Goal: Find specific page/section: Find specific page/section

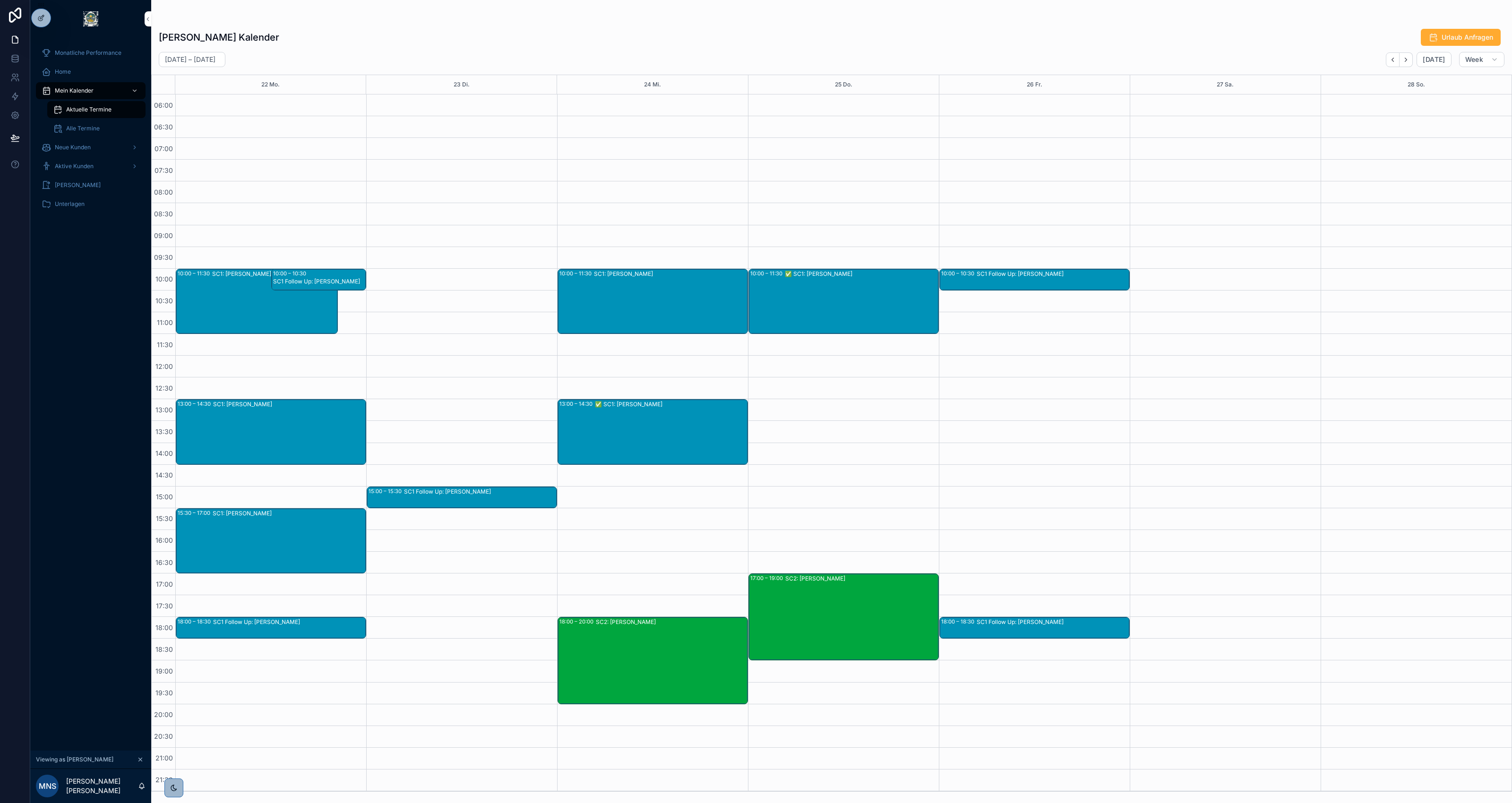
click at [0, 0] on icon at bounding box center [0, 0] width 0 height 0
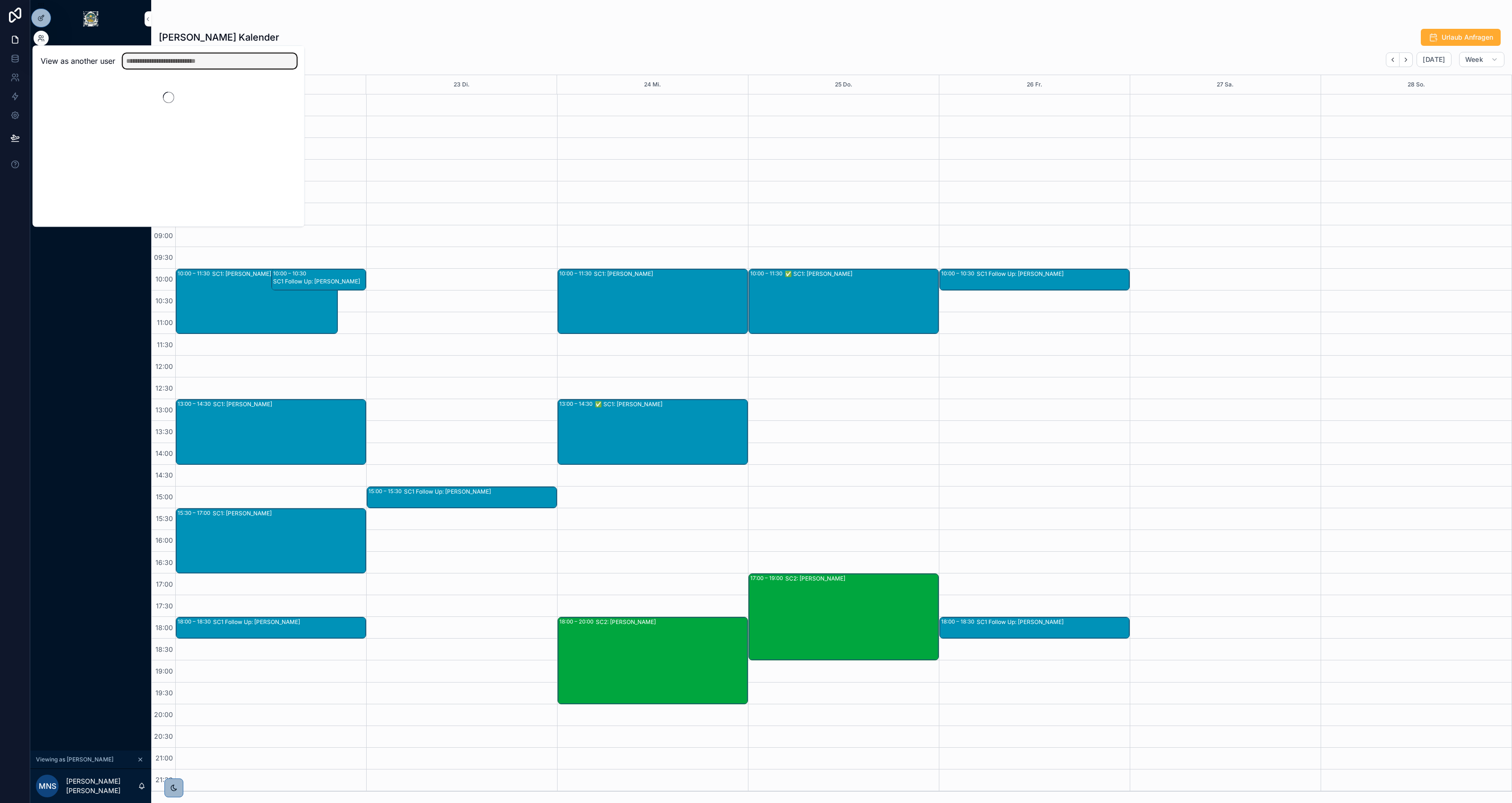
click at [172, 56] on input "text" at bounding box center [209, 61] width 174 height 15
type input "*********"
click at [0, 0] on button "Select" at bounding box center [0, 0] width 0 height 0
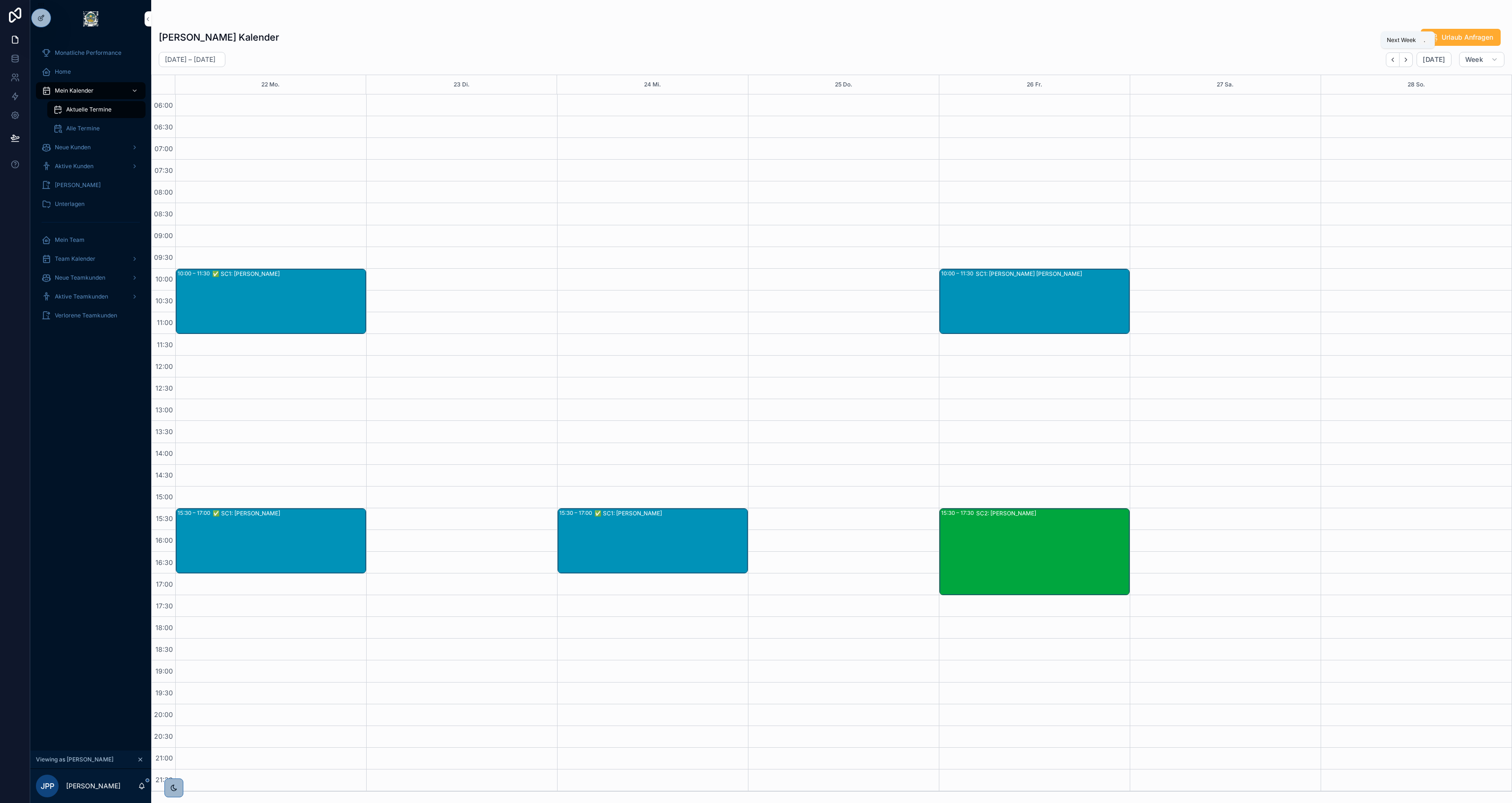
click at [1408, 57] on icon "Next" at bounding box center [1406, 59] width 7 height 7
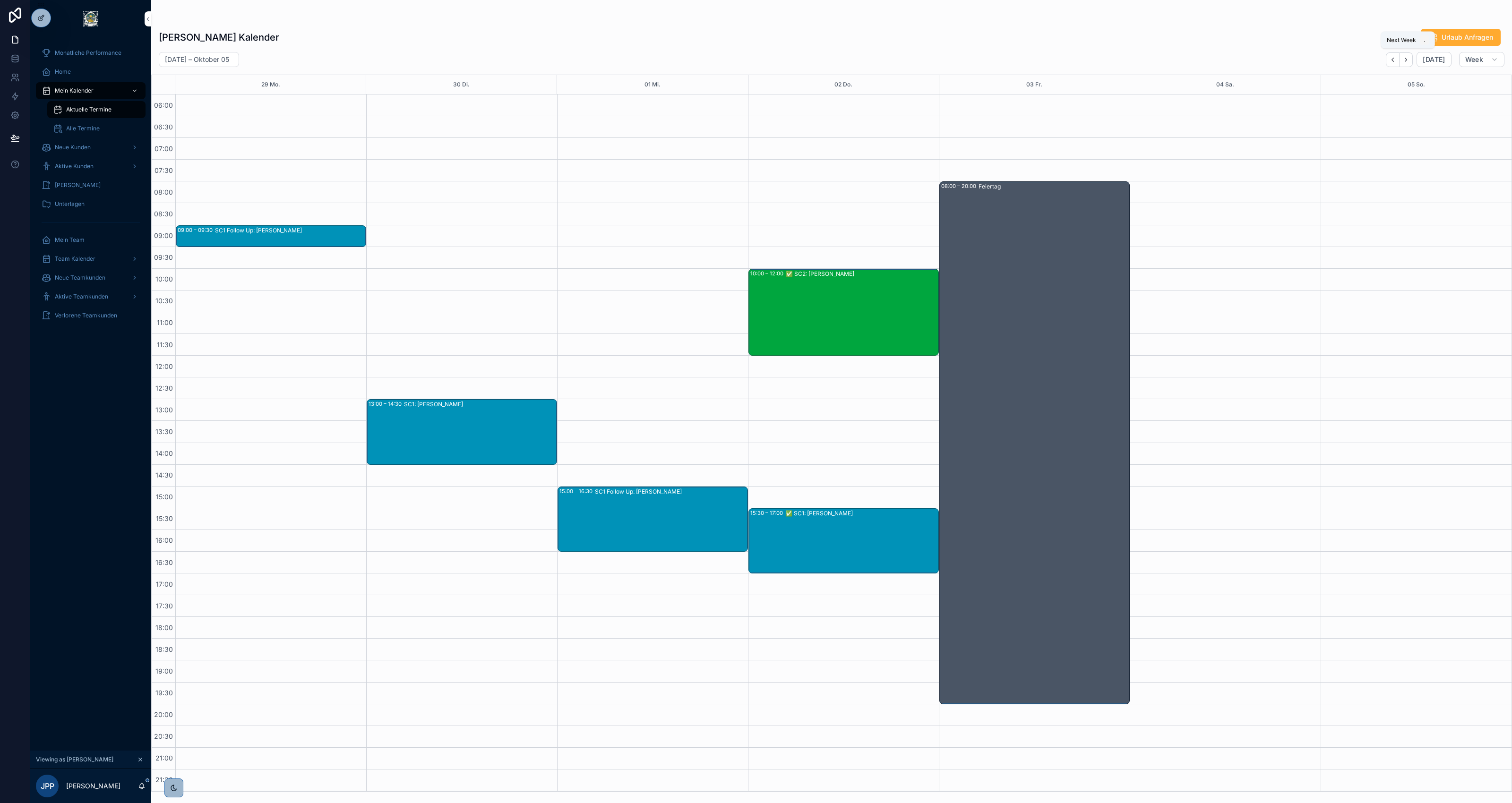
click at [1408, 57] on icon "Next" at bounding box center [1406, 59] width 7 height 7
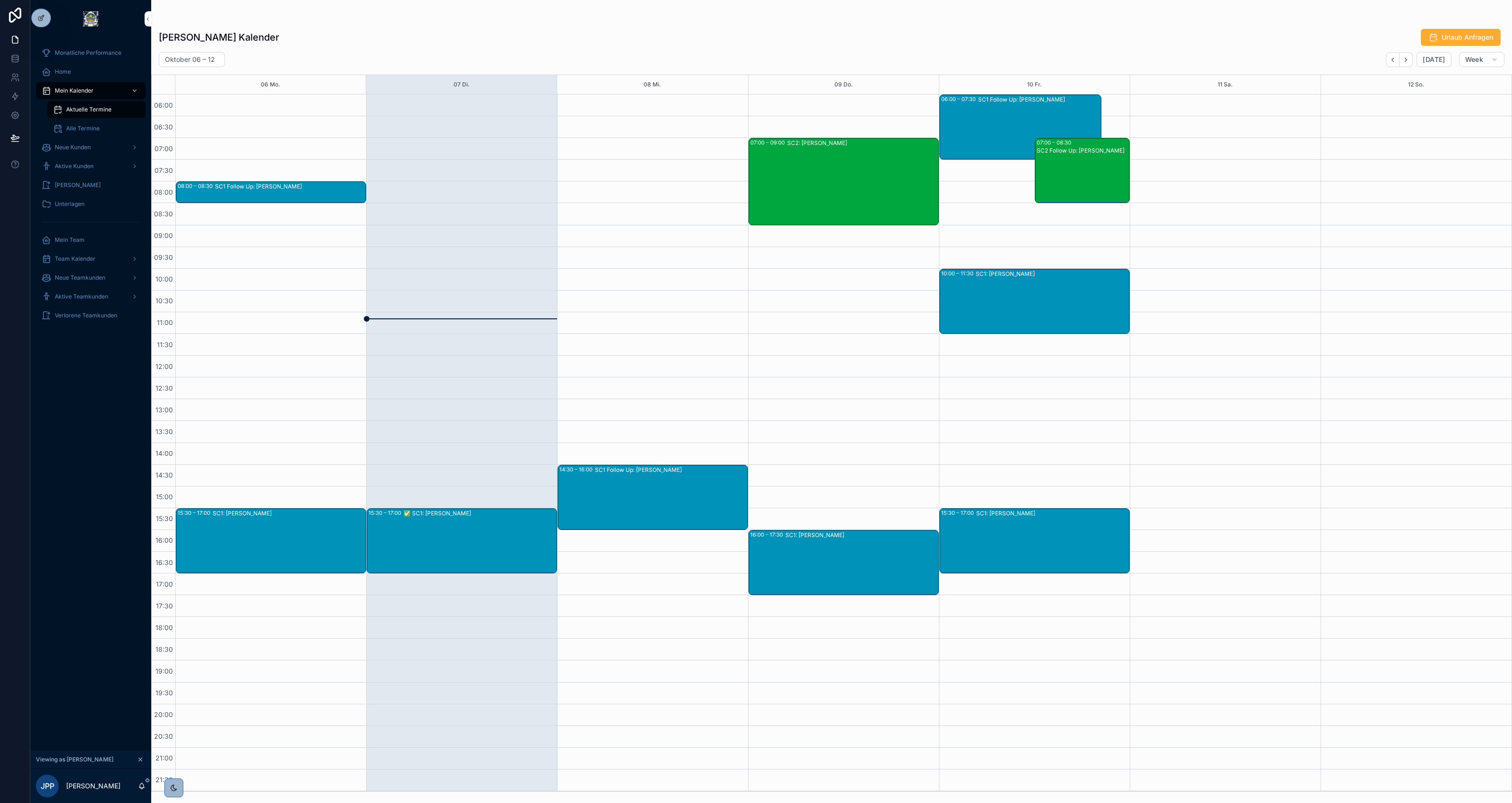
click at [0, 0] on div at bounding box center [0, 0] width 0 height 0
click at [0, 0] on icon at bounding box center [0, 0] width 0 height 0
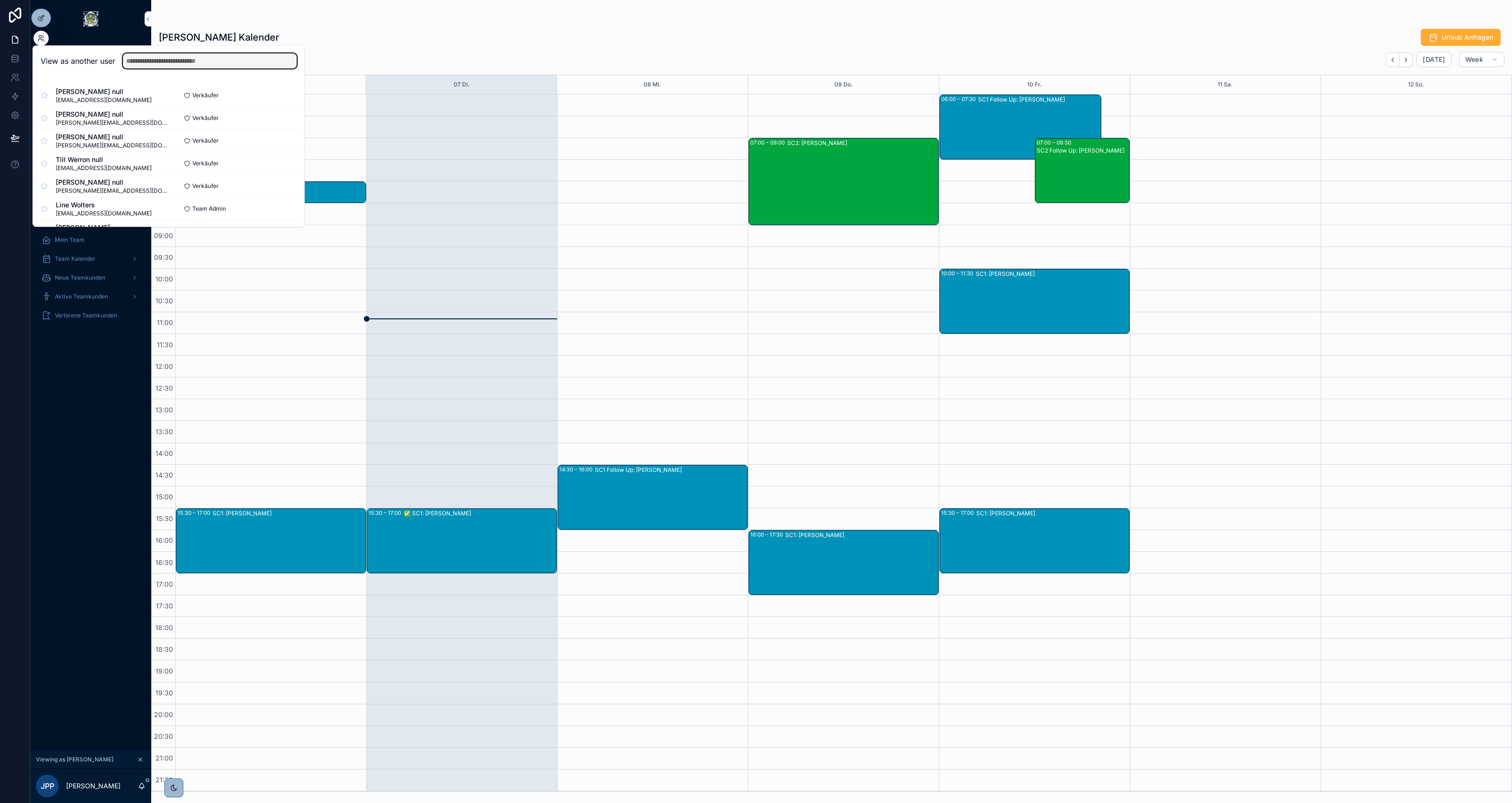
click at [192, 60] on input "text" at bounding box center [209, 61] width 174 height 15
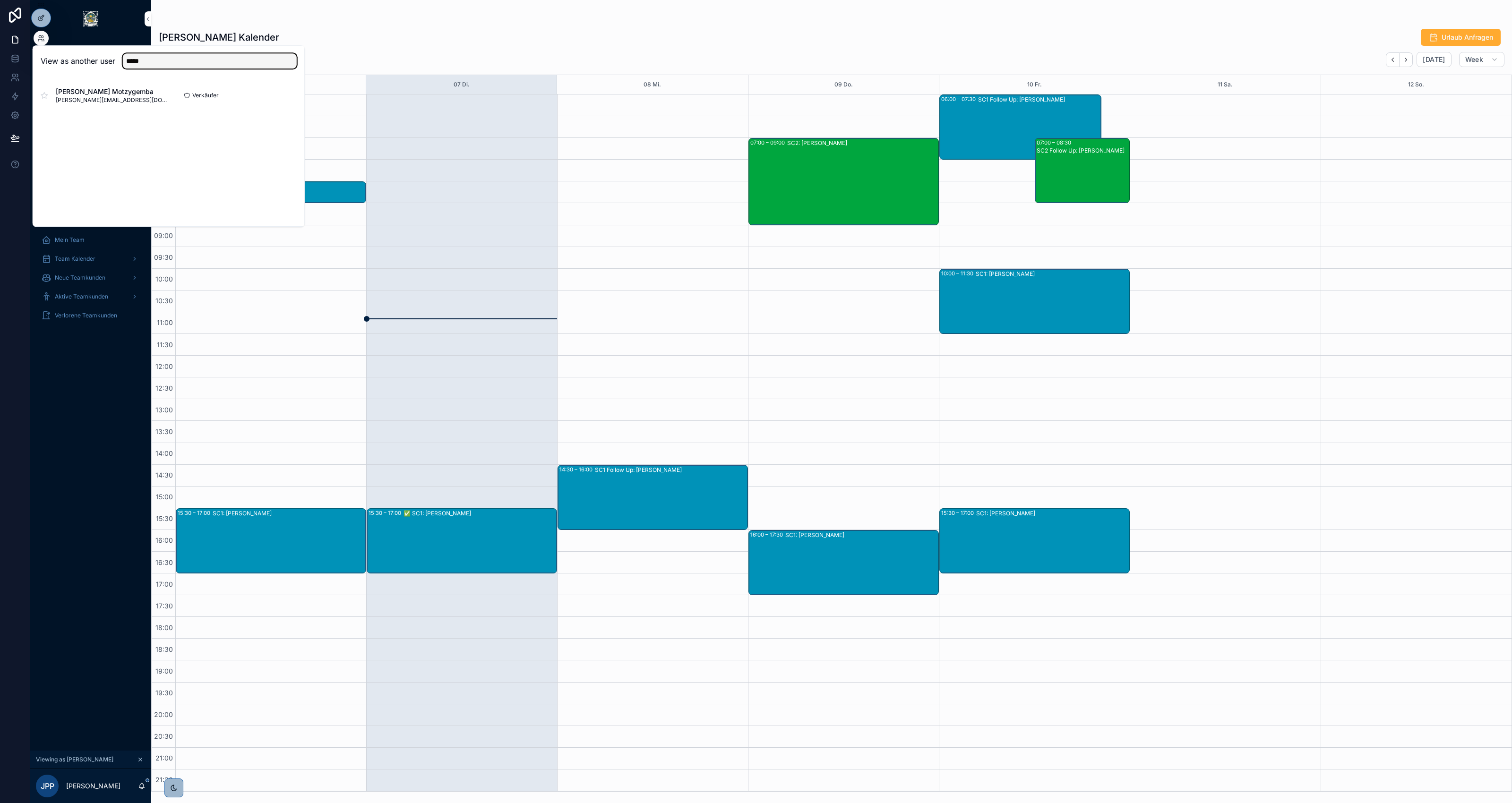
type input "*****"
click at [0, 0] on button "Select" at bounding box center [0, 0] width 0 height 0
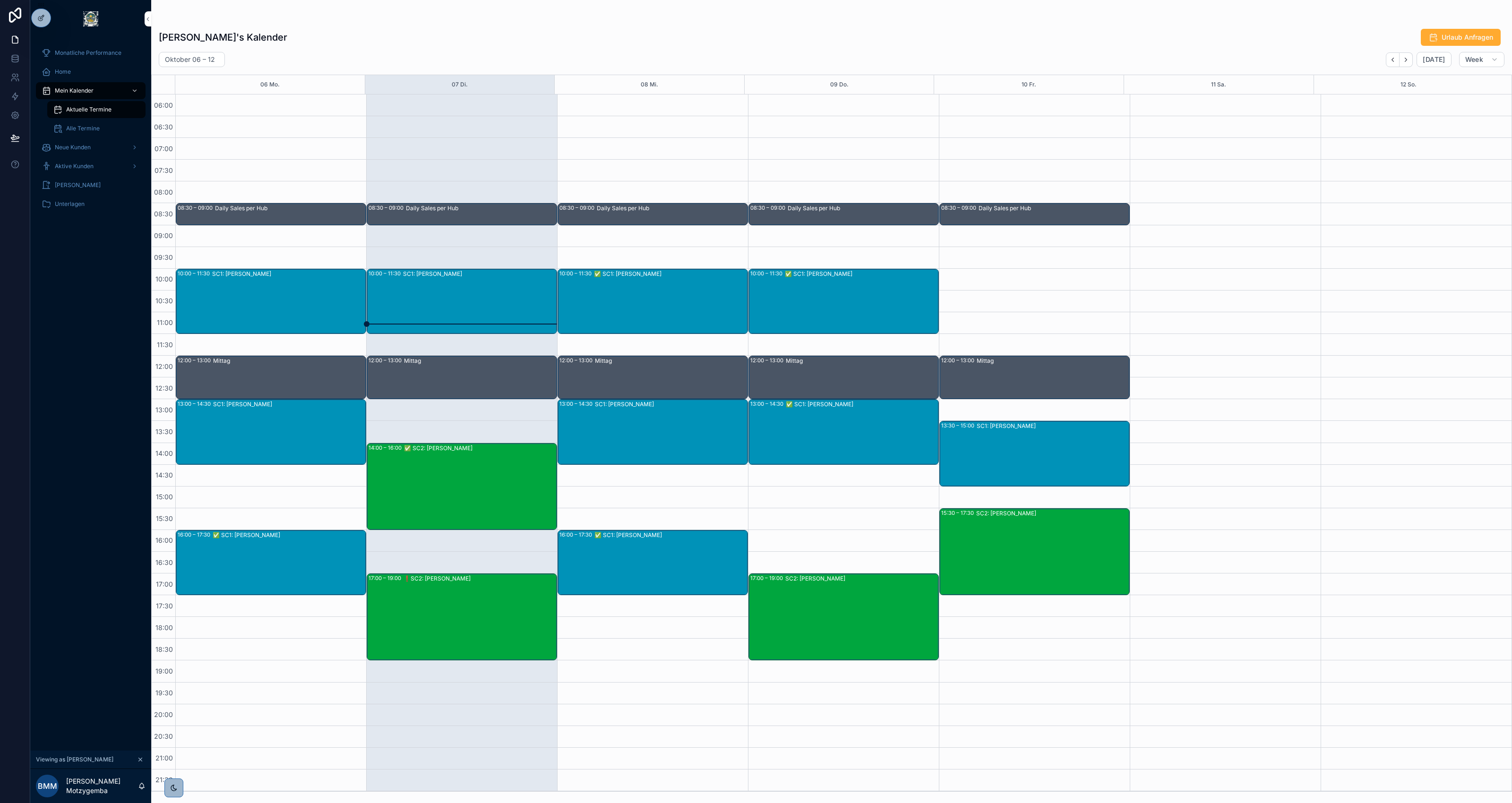
scroll to position [1, 0]
